Goal: Information Seeking & Learning: Learn about a topic

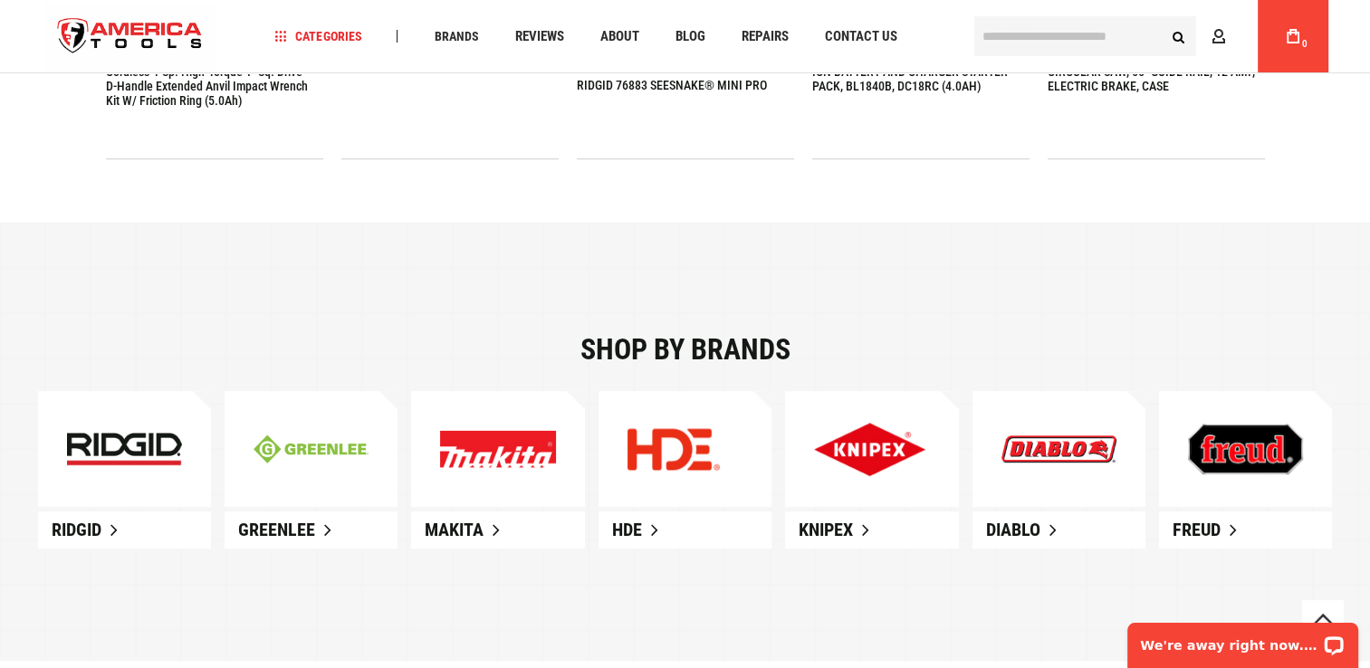
scroll to position [996, 0]
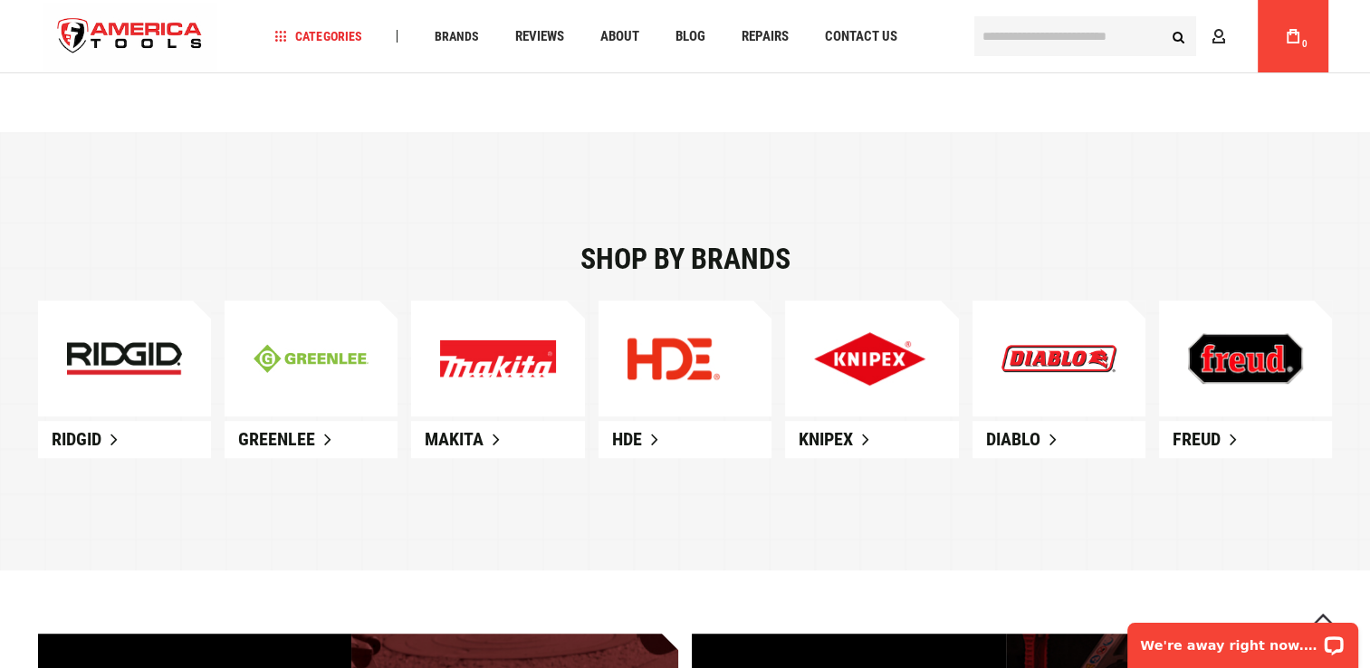
click at [496, 355] on img at bounding box center [497, 359] width 115 height 38
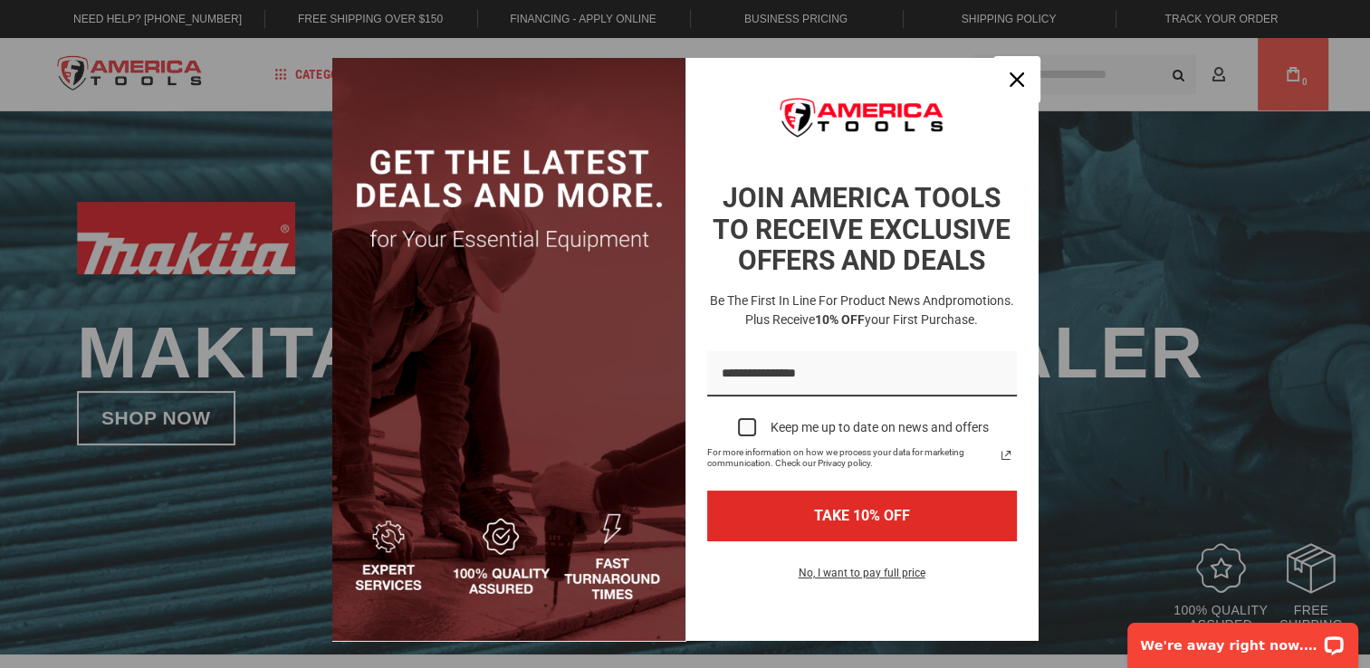
click at [1016, 80] on icon "close icon" at bounding box center [1017, 79] width 14 height 14
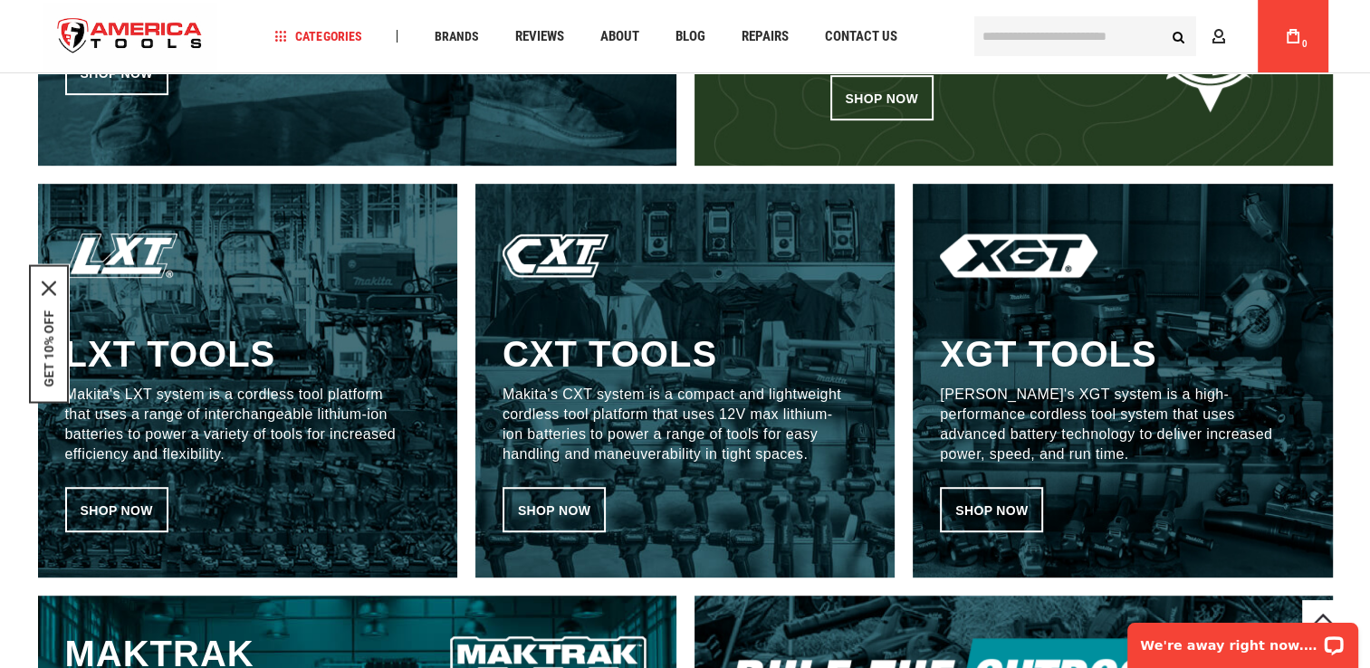
scroll to position [996, 0]
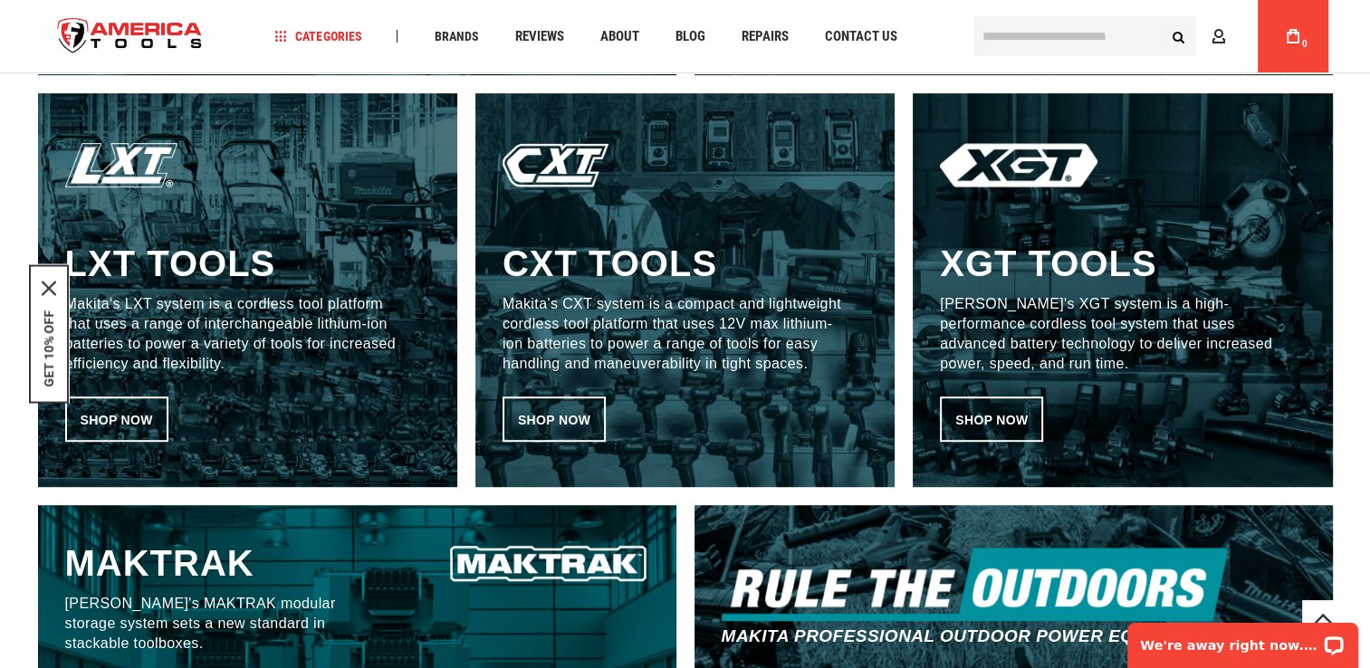
click at [181, 301] on p "Makita's LXT system is a cordless tool platform that uses a range of interchang…" at bounding box center [234, 334] width 339 height 80
click at [133, 409] on link "Shop now" at bounding box center [116, 419] width 103 height 45
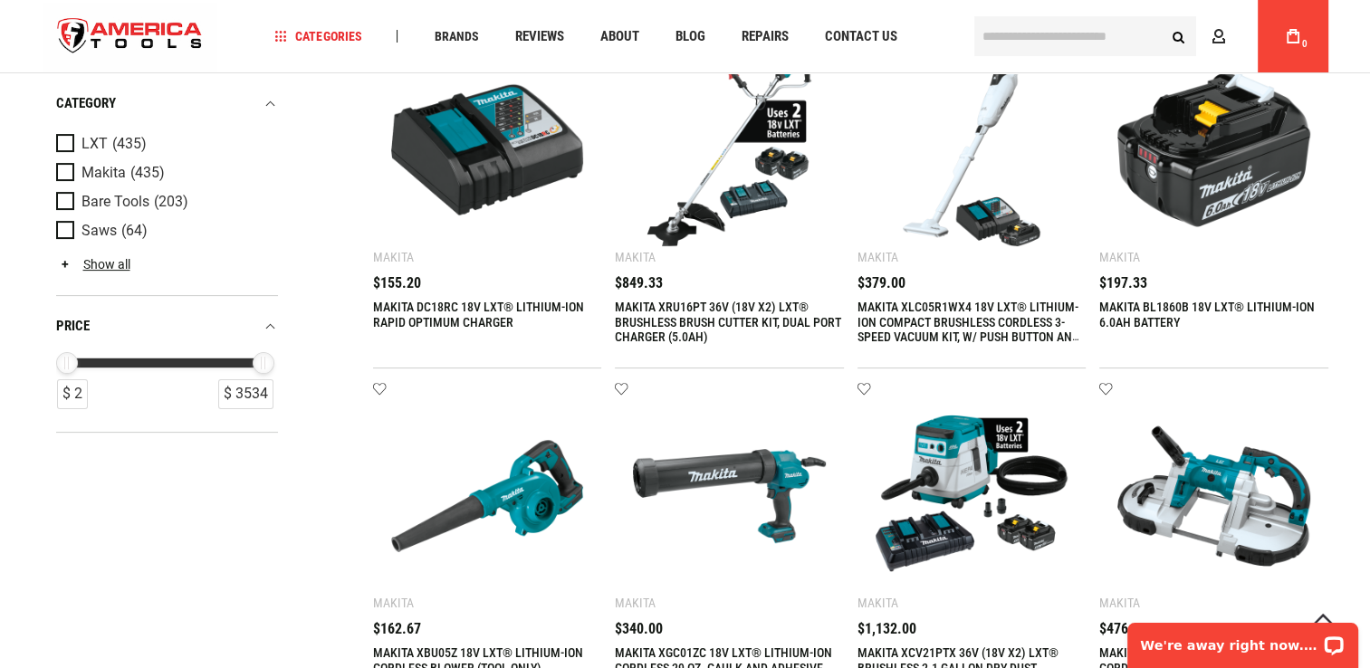
scroll to position [362, 0]
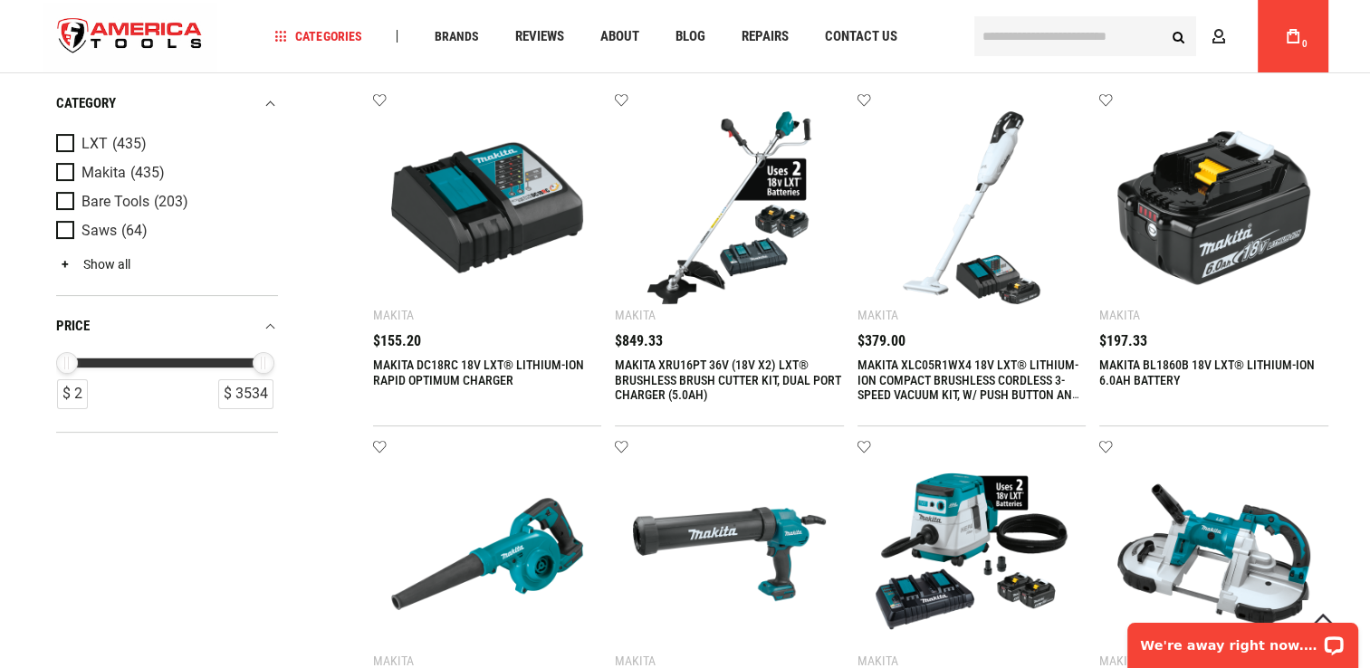
click at [91, 266] on link "Show all" at bounding box center [93, 264] width 74 height 14
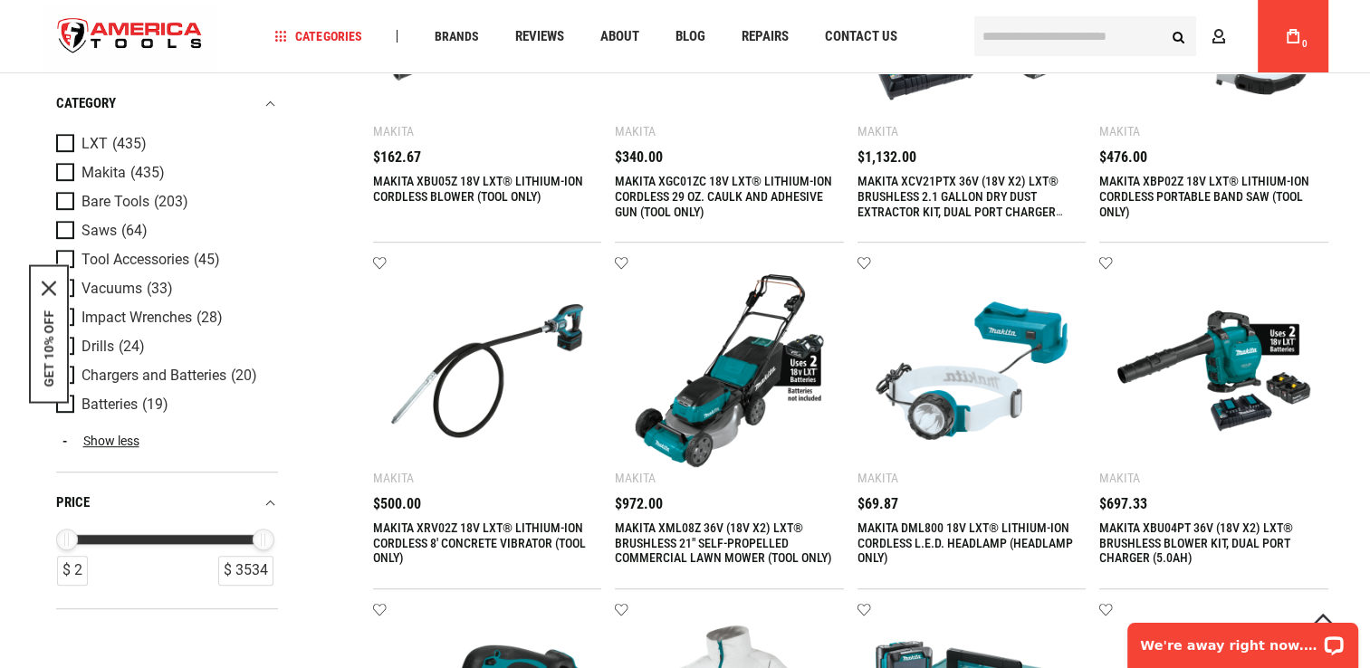
scroll to position [905, 0]
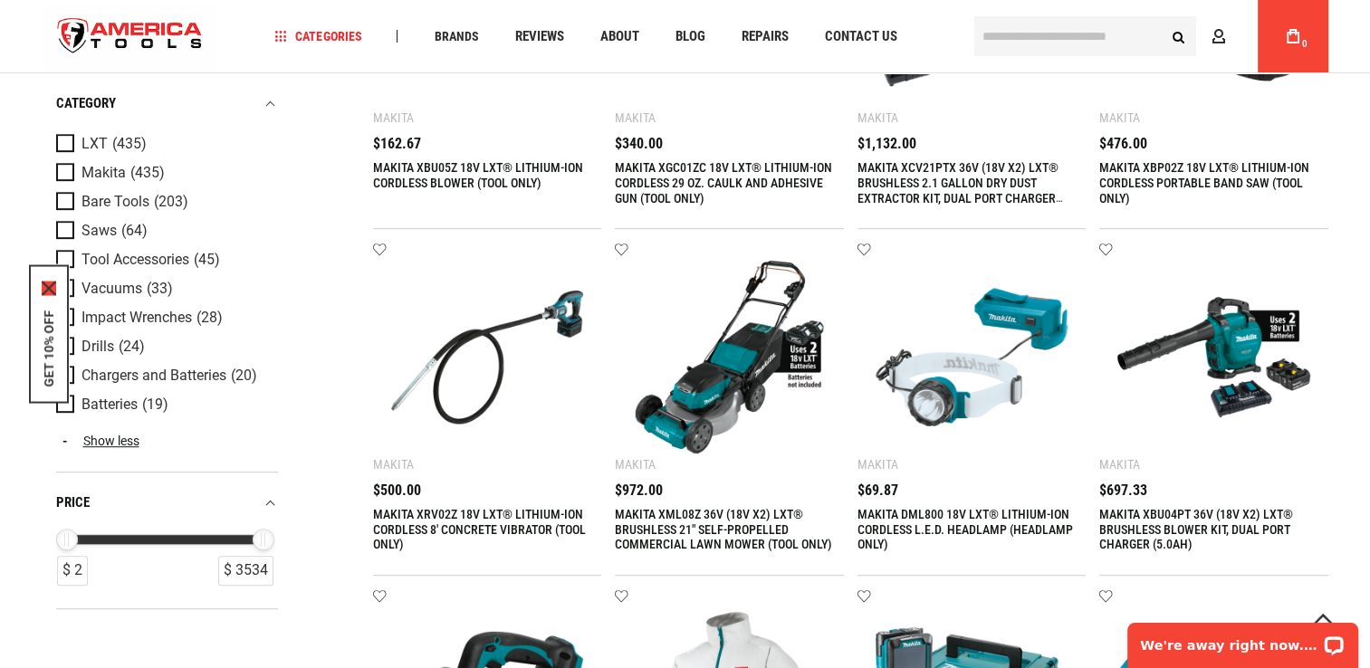
click at [53, 282] on icon "close icon" at bounding box center [49, 289] width 14 height 14
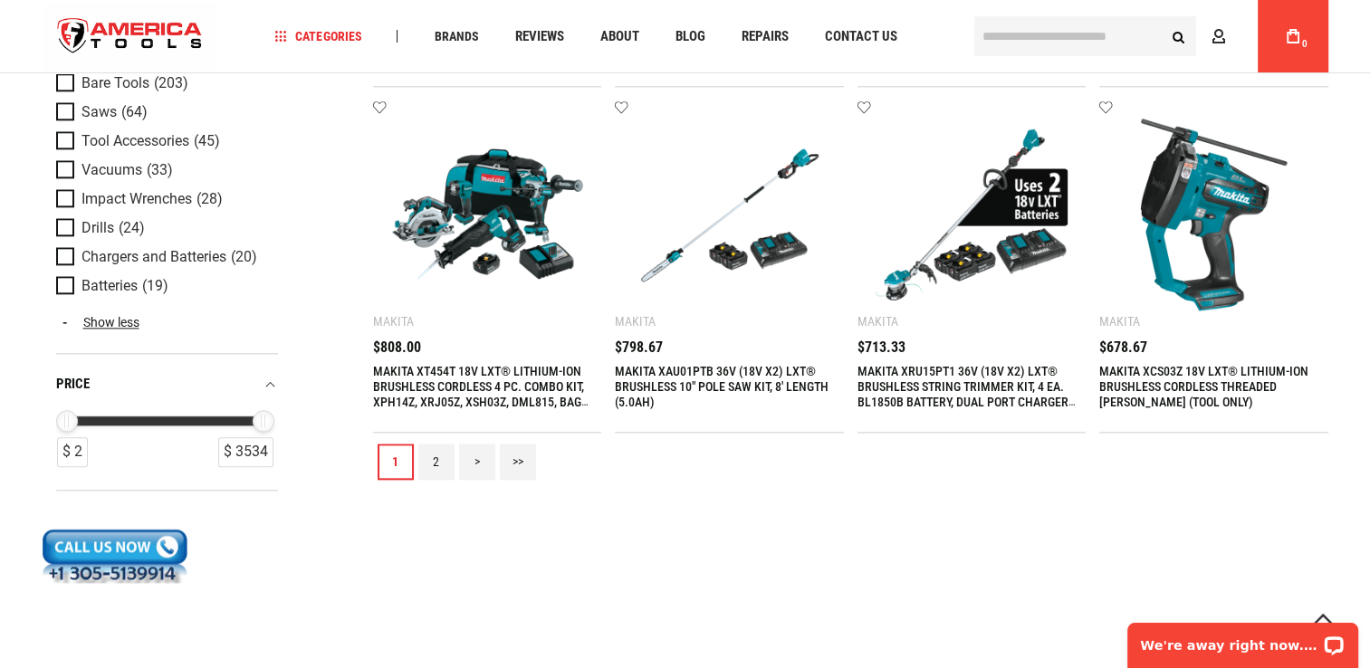
scroll to position [2173, 0]
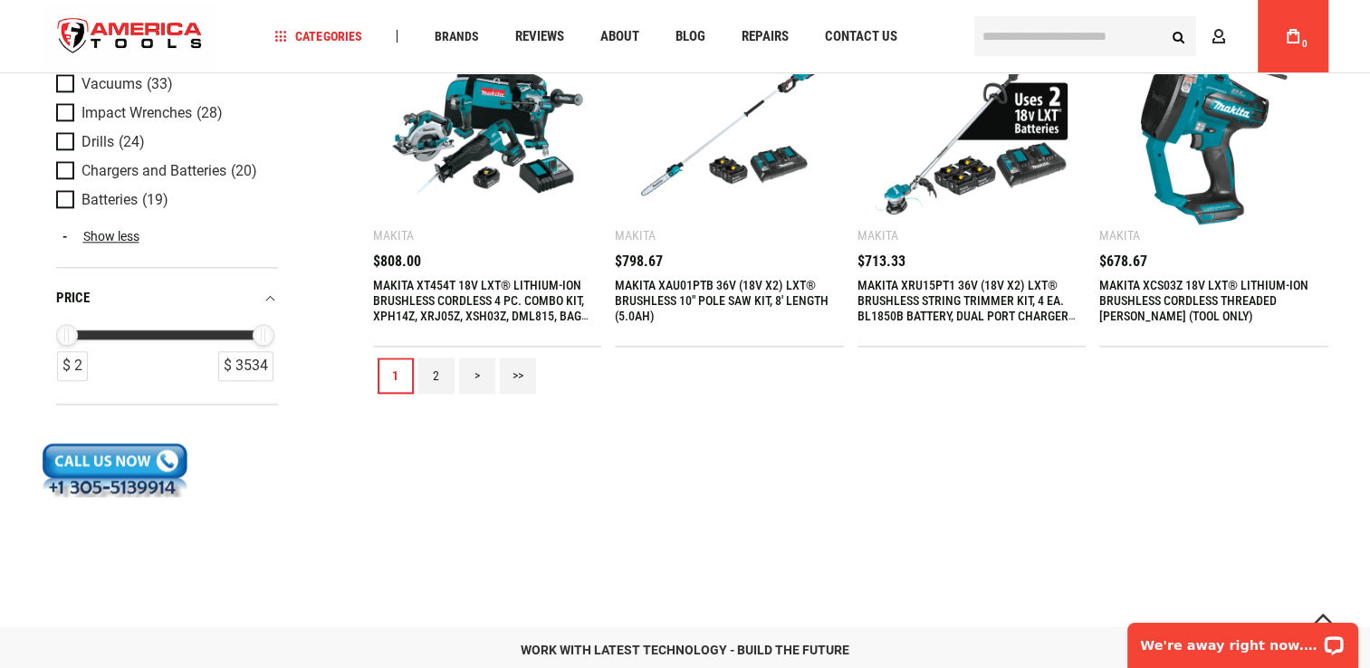
click at [431, 372] on link "2" at bounding box center [436, 376] width 36 height 36
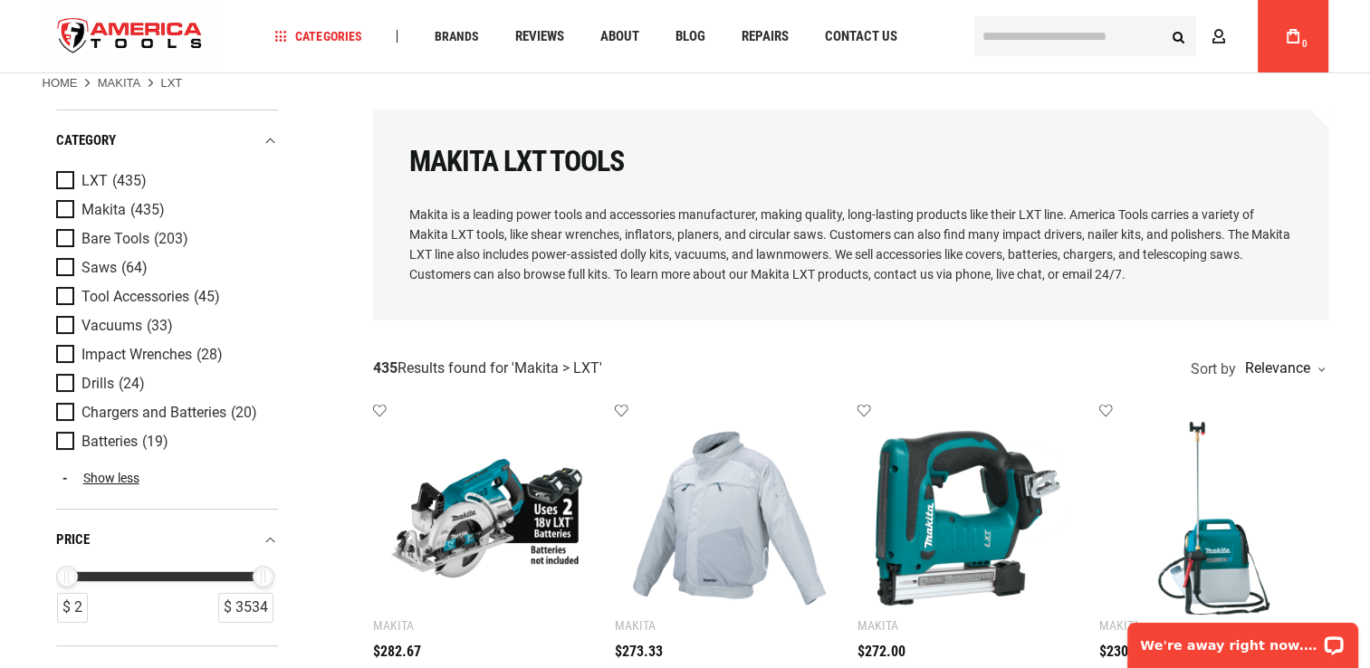
scroll to position [0, 0]
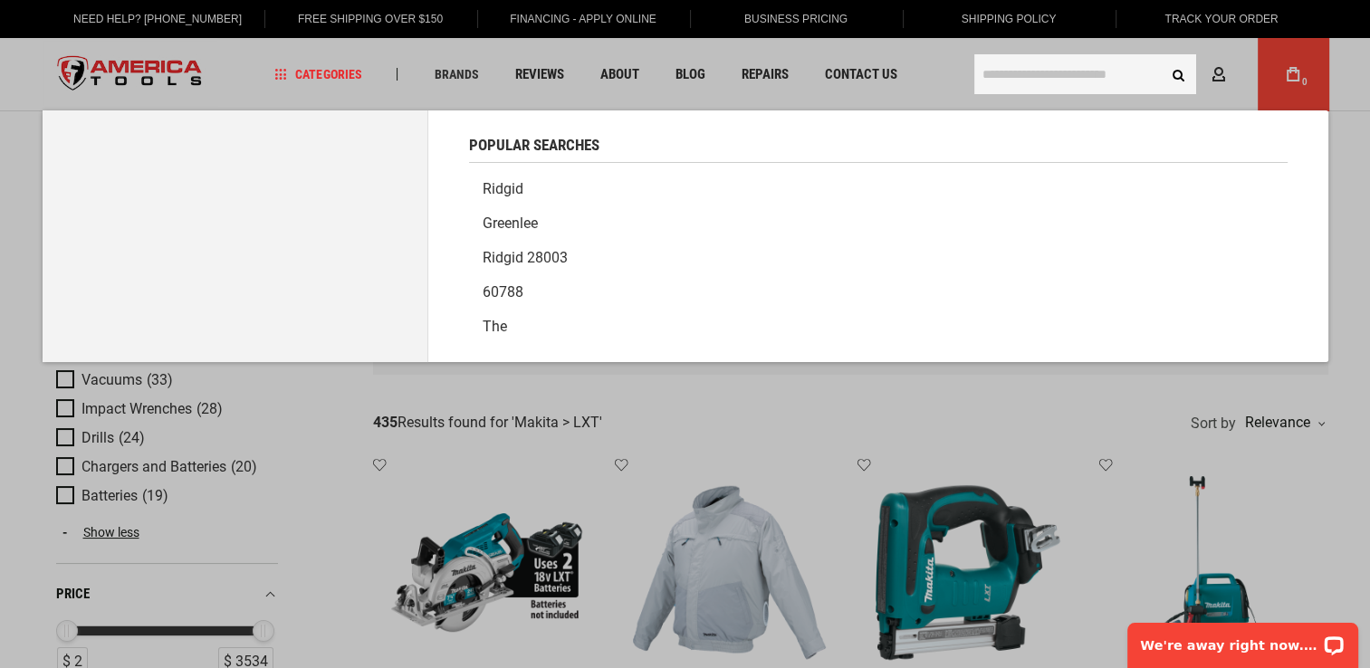
click at [1039, 74] on input "text" at bounding box center [1085, 74] width 222 height 40
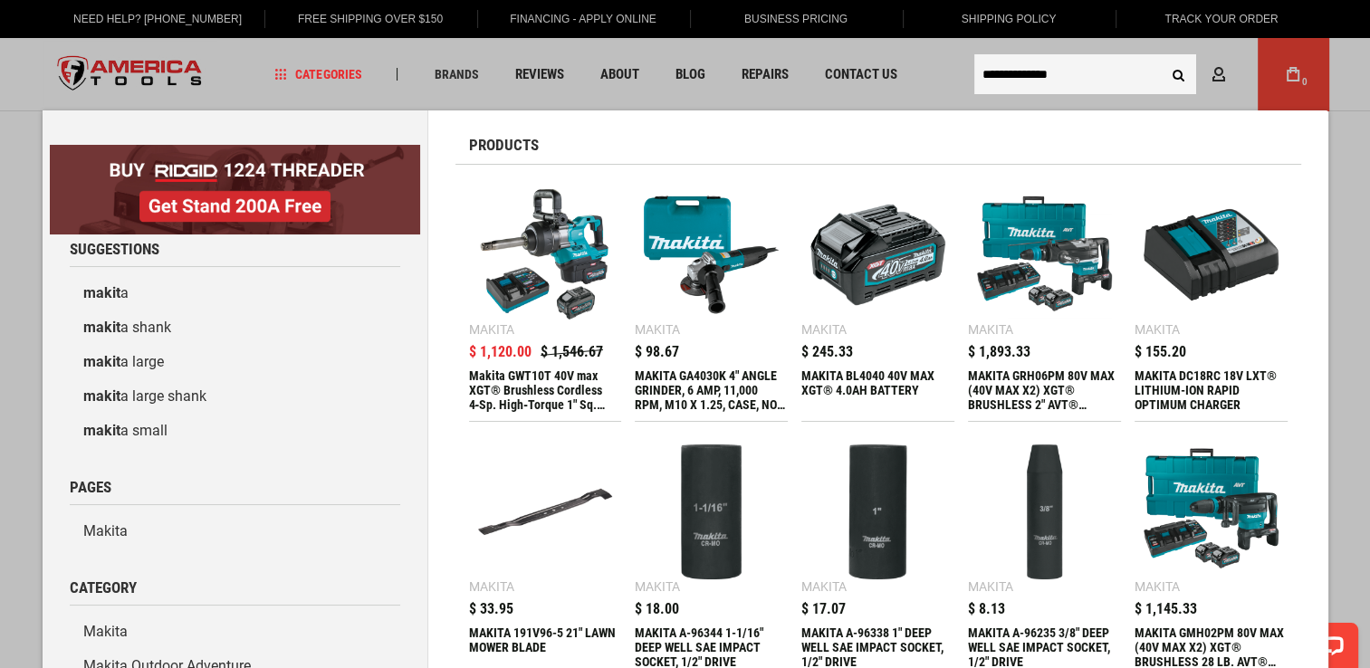
type input "**********"
click at [1162, 57] on button "Search" at bounding box center [1179, 74] width 34 height 34
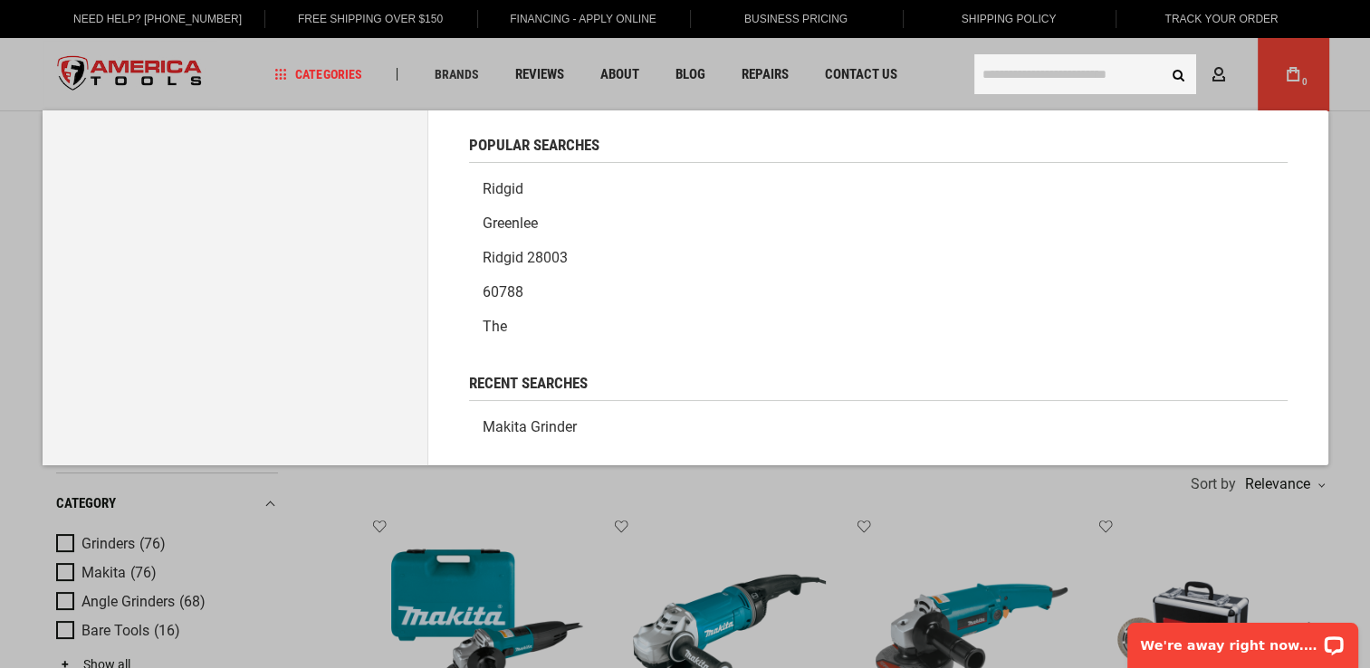
click at [1031, 66] on input "text" at bounding box center [1085, 74] width 222 height 40
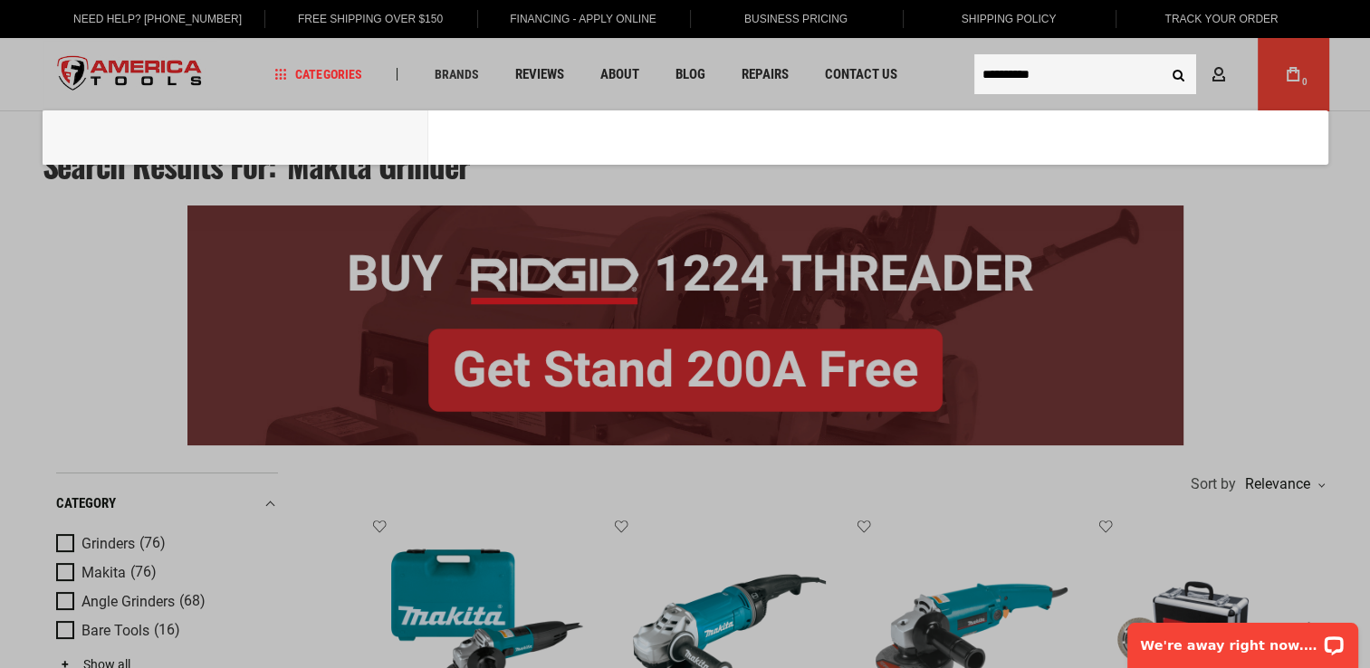
type input "**********"
click at [1162, 57] on button "Search" at bounding box center [1179, 74] width 34 height 34
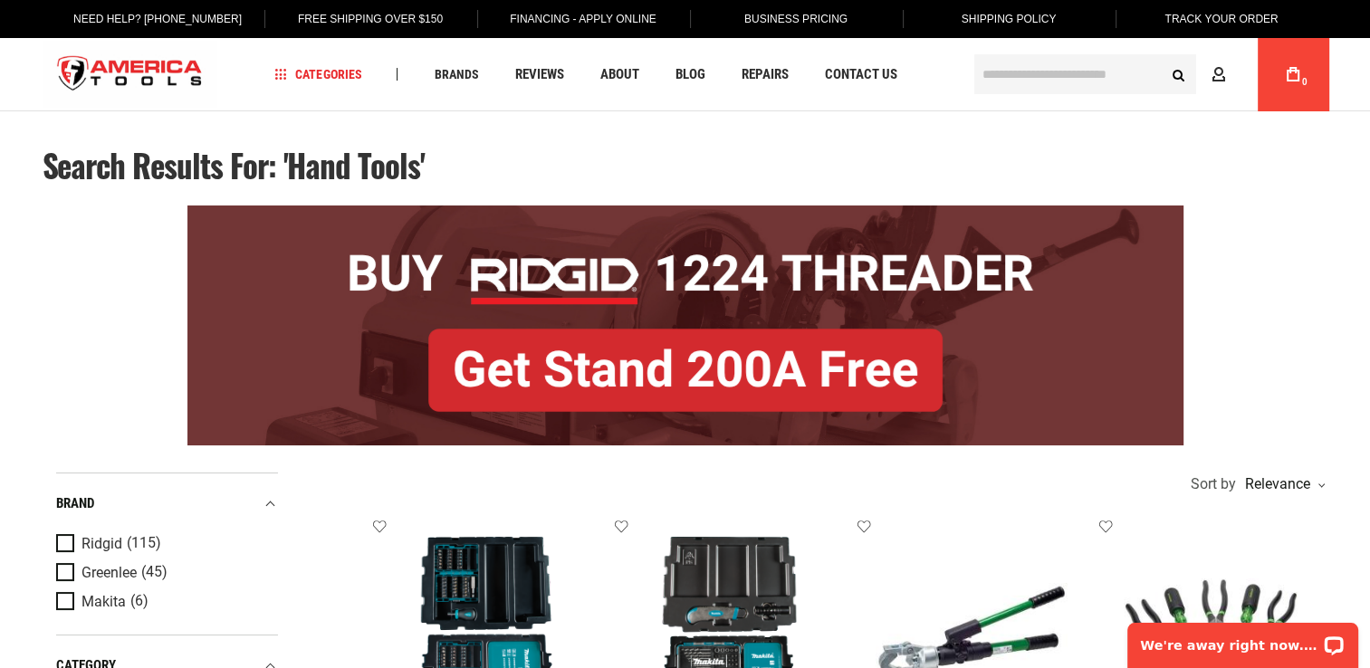
click at [1012, 66] on input "text" at bounding box center [1085, 74] width 222 height 40
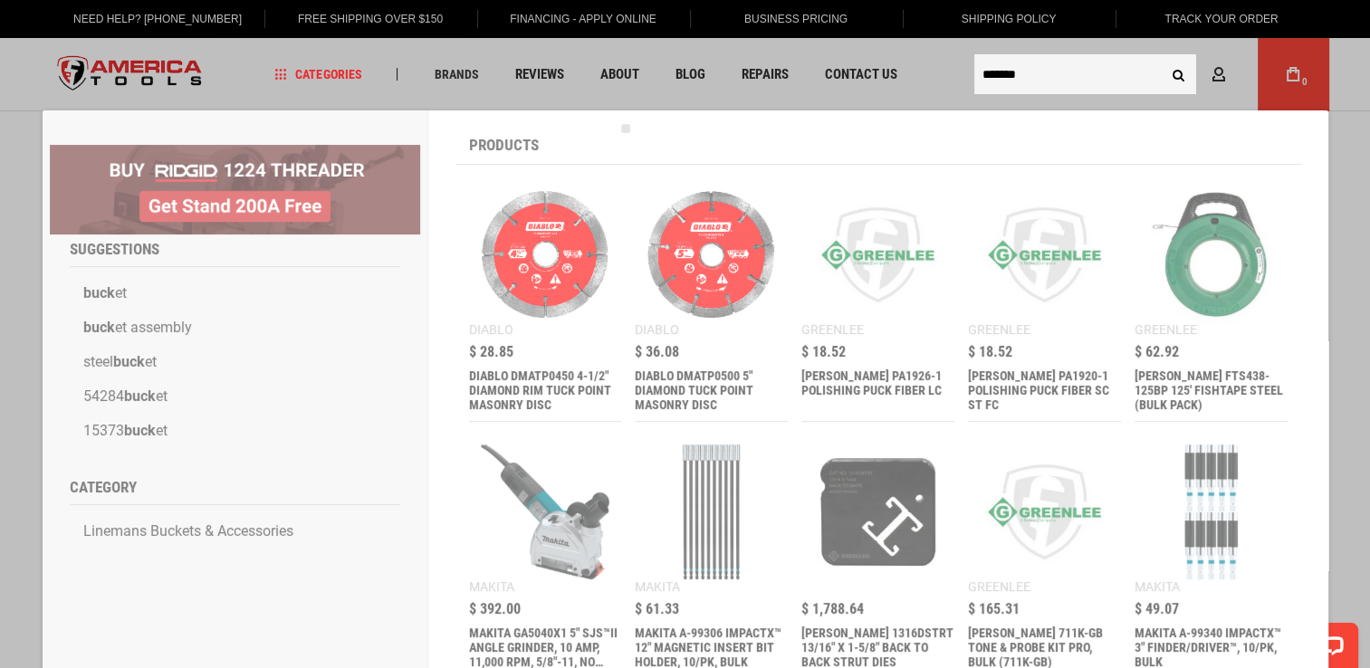
type input "*******"
click at [1162, 57] on button "Search" at bounding box center [1179, 74] width 34 height 34
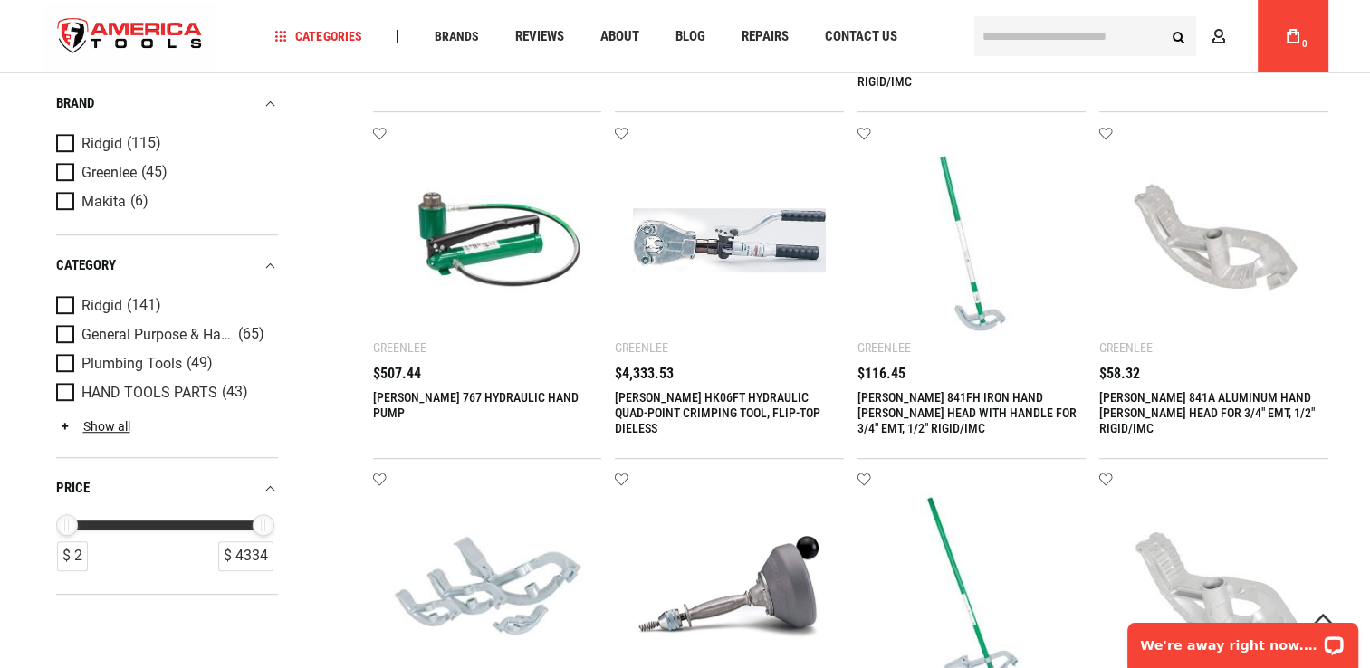
scroll to position [1086, 0]
